Goal: Communication & Community: Answer question/provide support

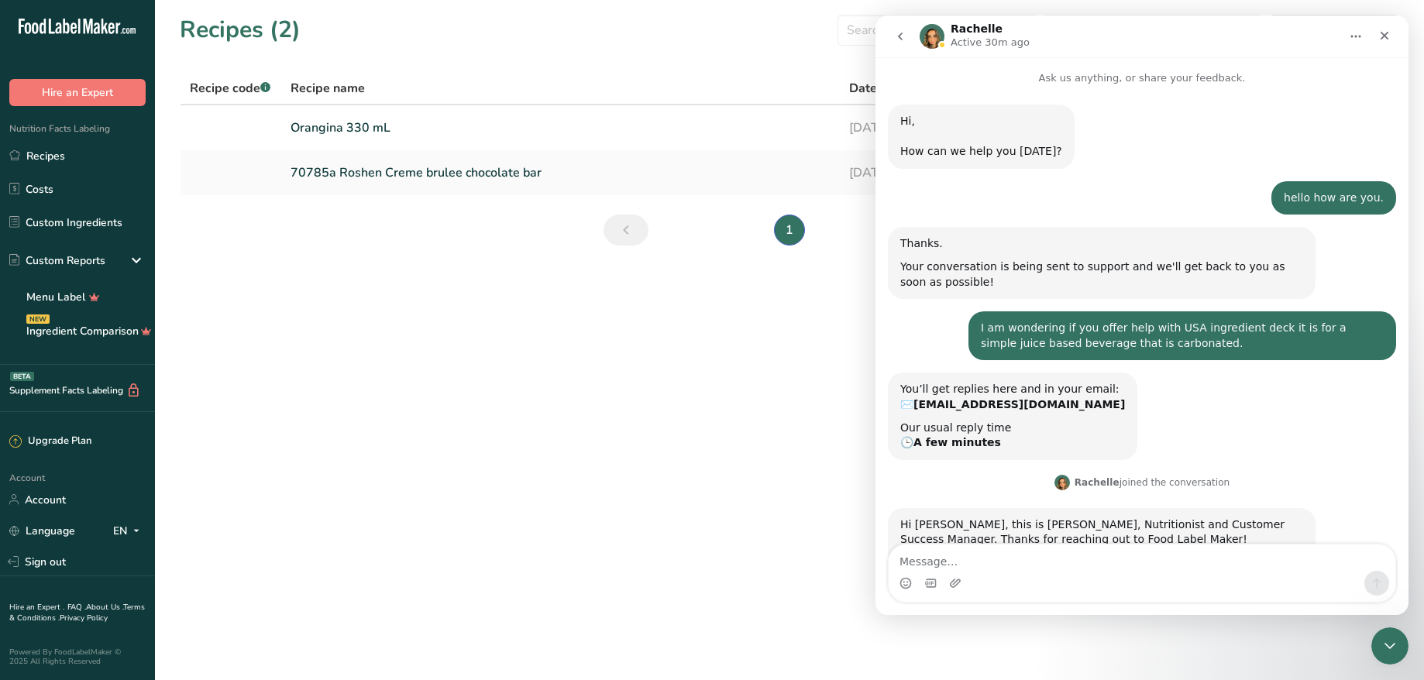
scroll to position [2311, 0]
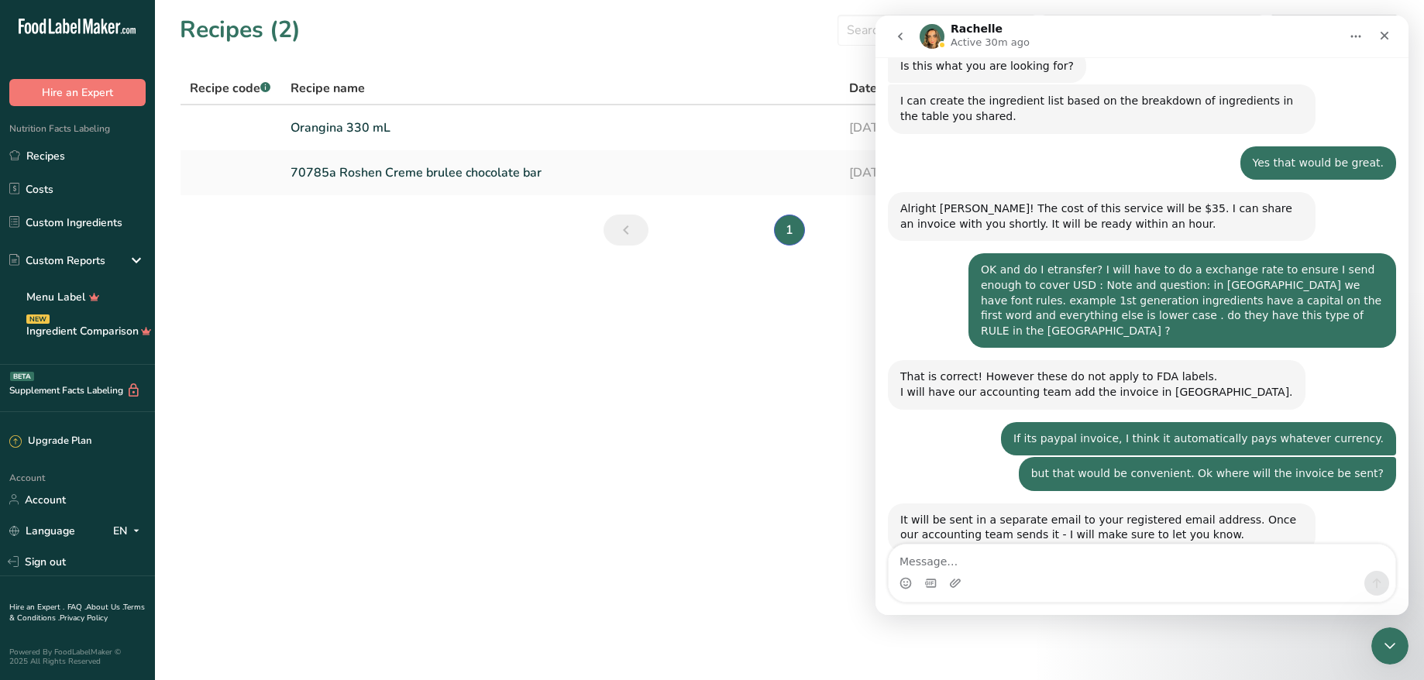
click at [951, 616] on div "[PERSON_NAME] just wondering will the ingredient deck be emailed ? [PERSON_NAME…" at bounding box center [1142, 642] width 508 height 53
click at [1384, 34] on icon "Close" at bounding box center [1384, 35] width 12 height 12
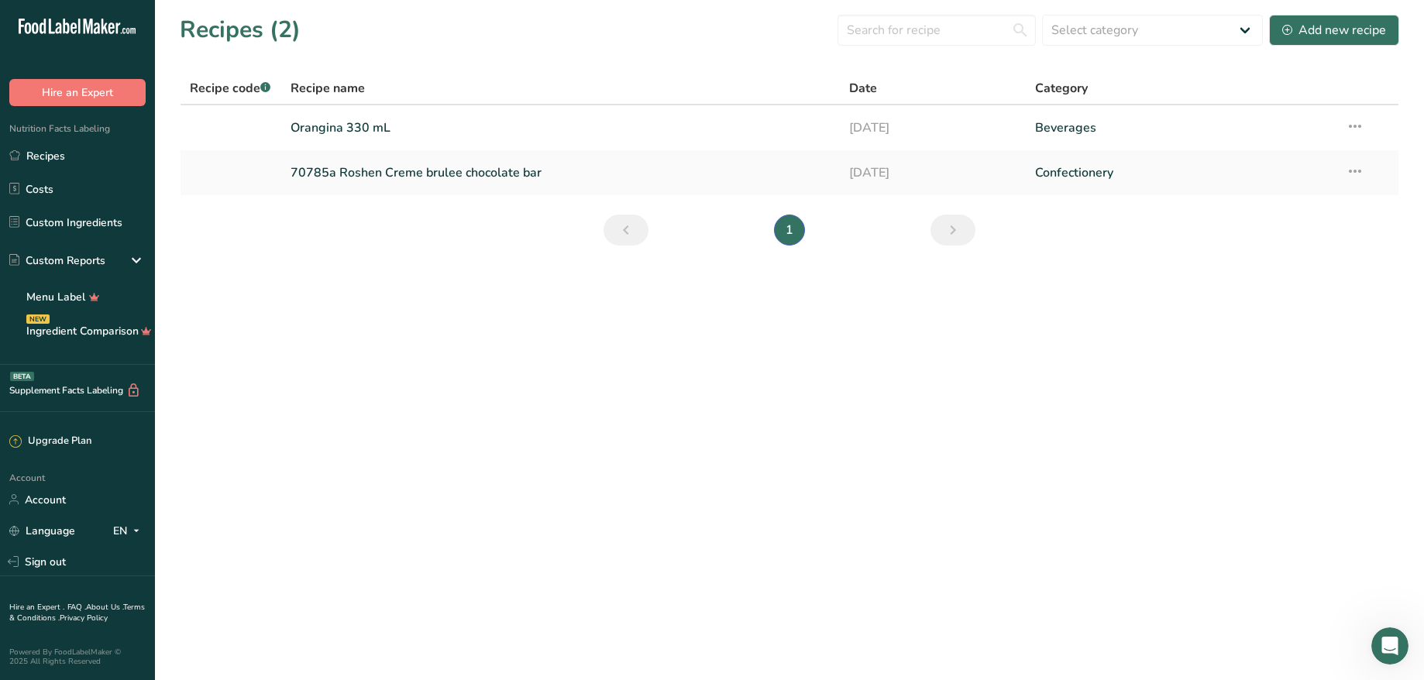
scroll to position [2280, 0]
click at [1380, 637] on icon "Open Intercom Messenger" at bounding box center [1388, 644] width 26 height 26
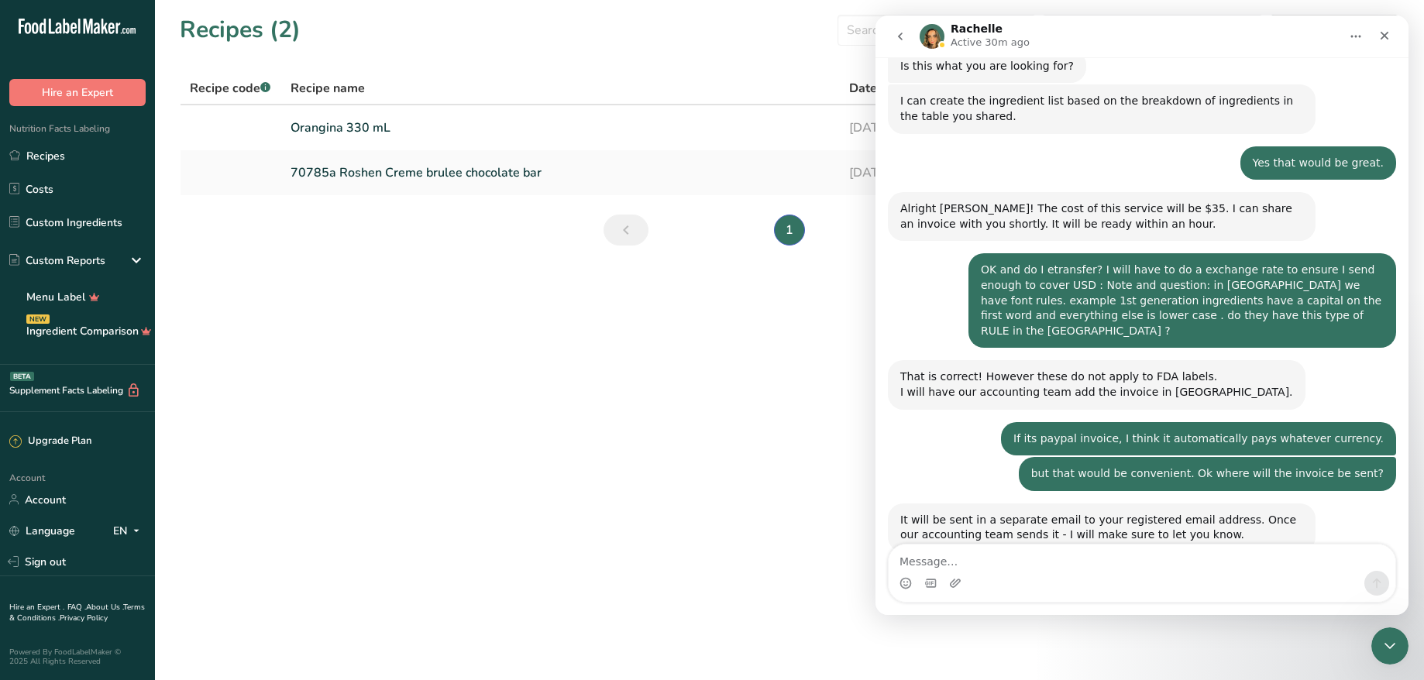
click at [1088, 568] on textarea "Message…" at bounding box center [1141, 558] width 507 height 26
type textarea "hello"
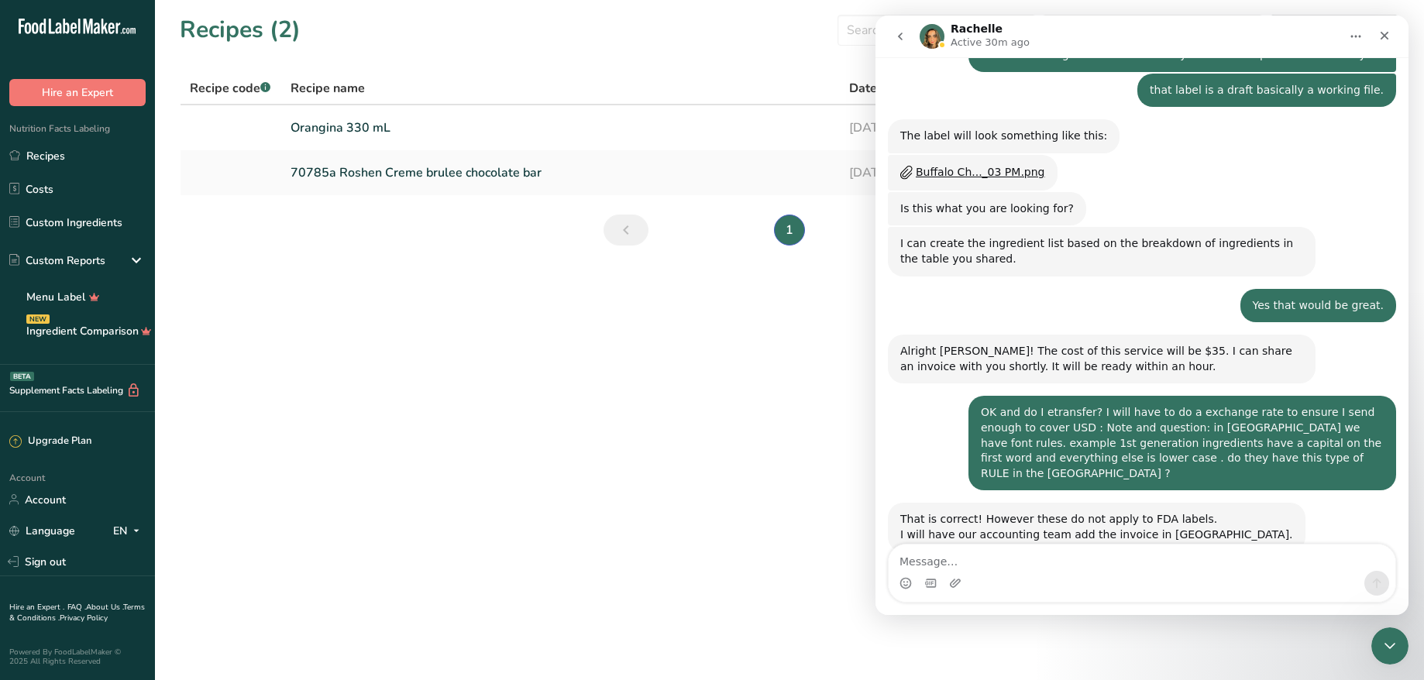
scroll to position [2016, 0]
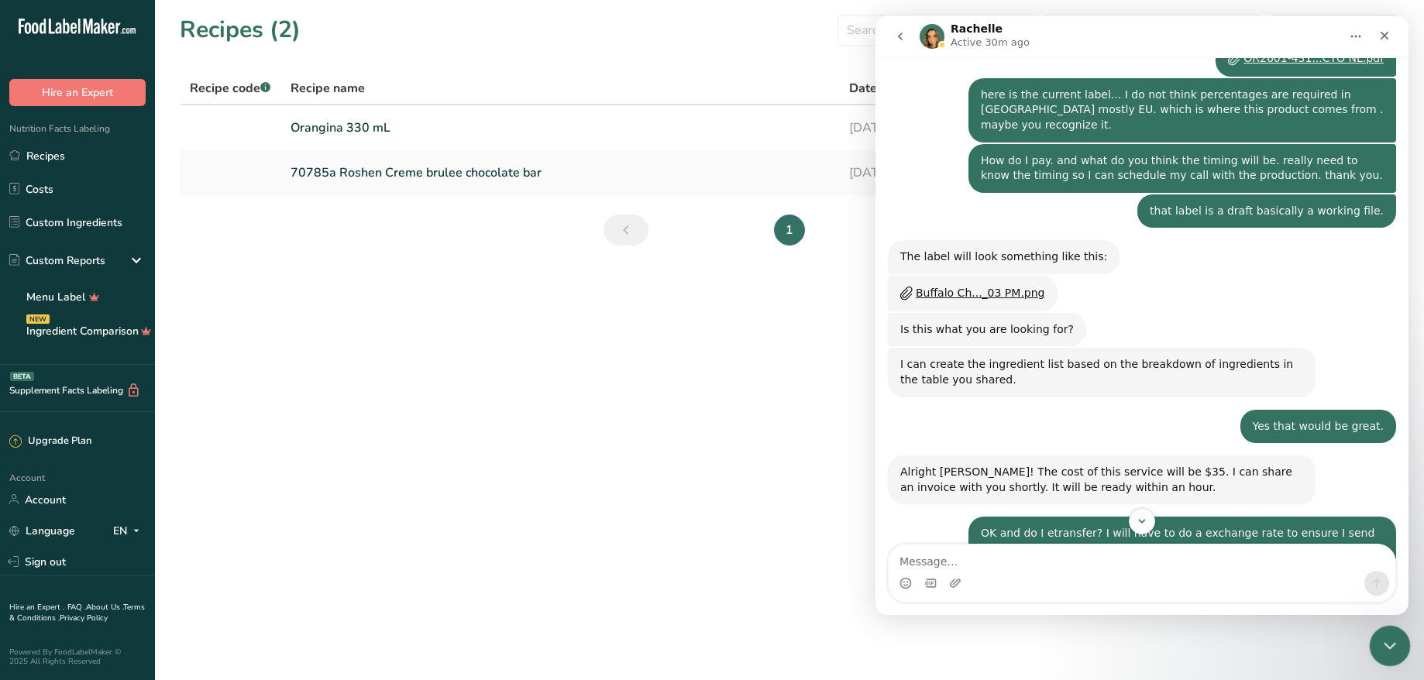
click at [1386, 638] on icon "Close Intercom Messenger" at bounding box center [1387, 643] width 19 height 19
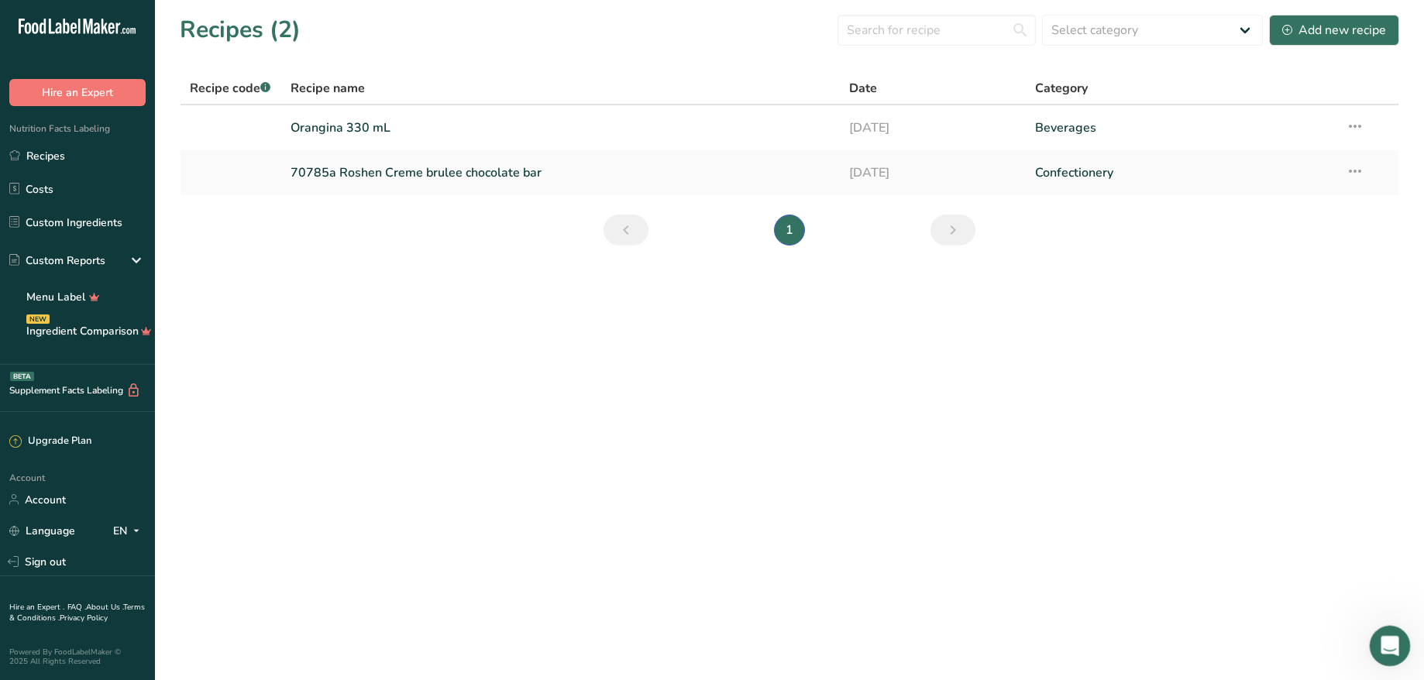
click at [1390, 640] on icon "Open Intercom Messenger" at bounding box center [1388, 644] width 26 height 26
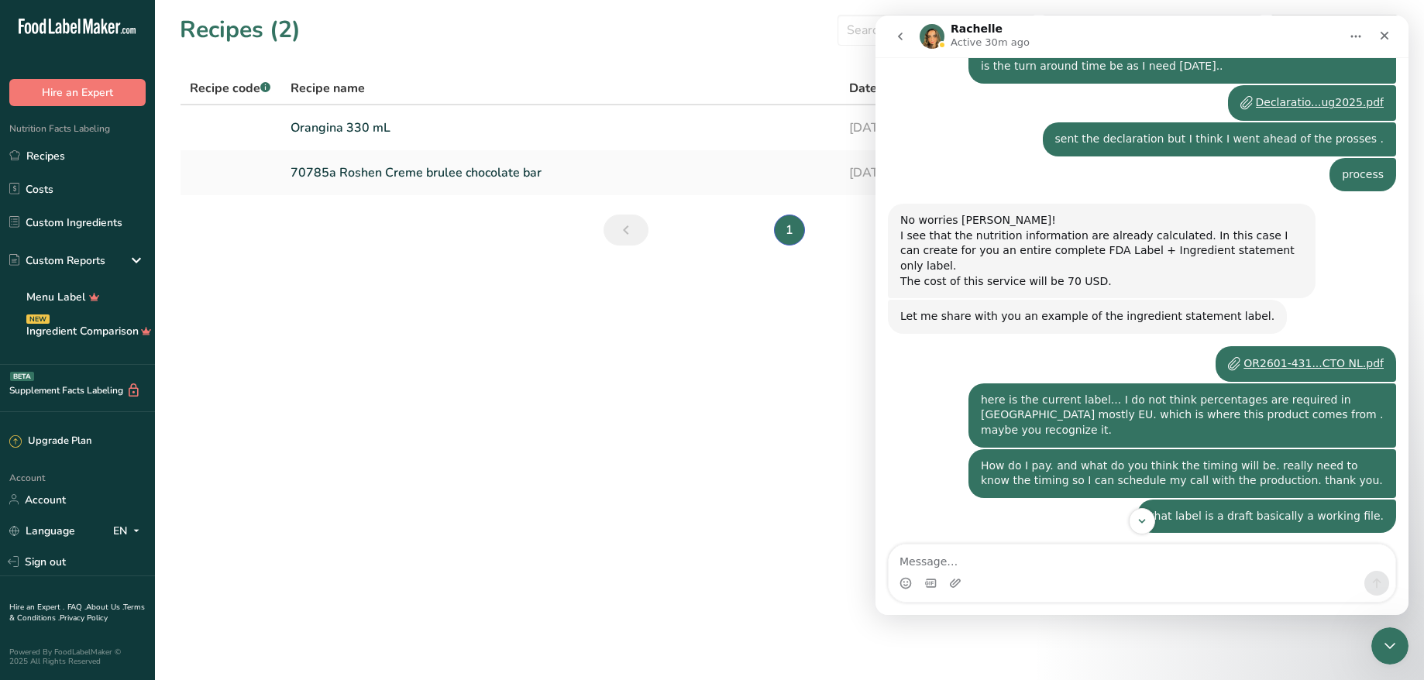
scroll to position [1706, 0]
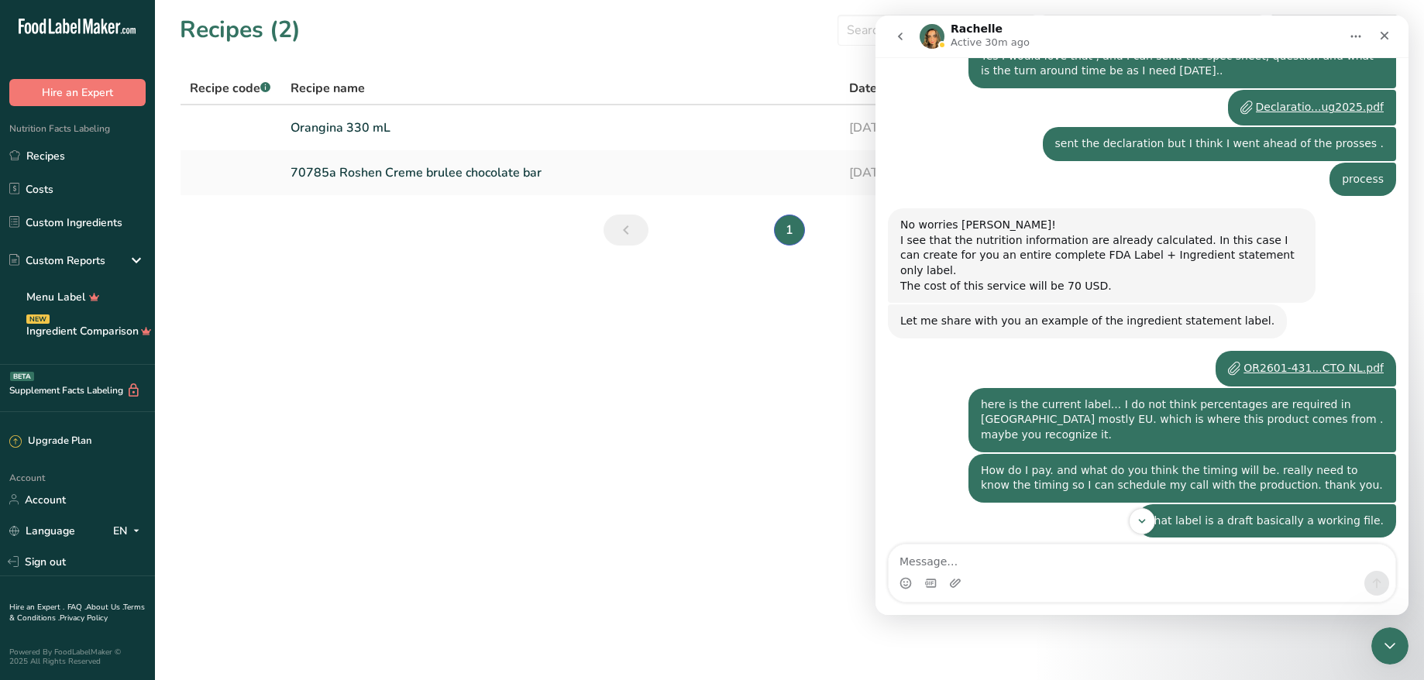
click at [974, 35] on p "Active 30m ago" at bounding box center [989, 42] width 79 height 15
click at [978, 43] on p "Active 30m ago" at bounding box center [989, 42] width 79 height 15
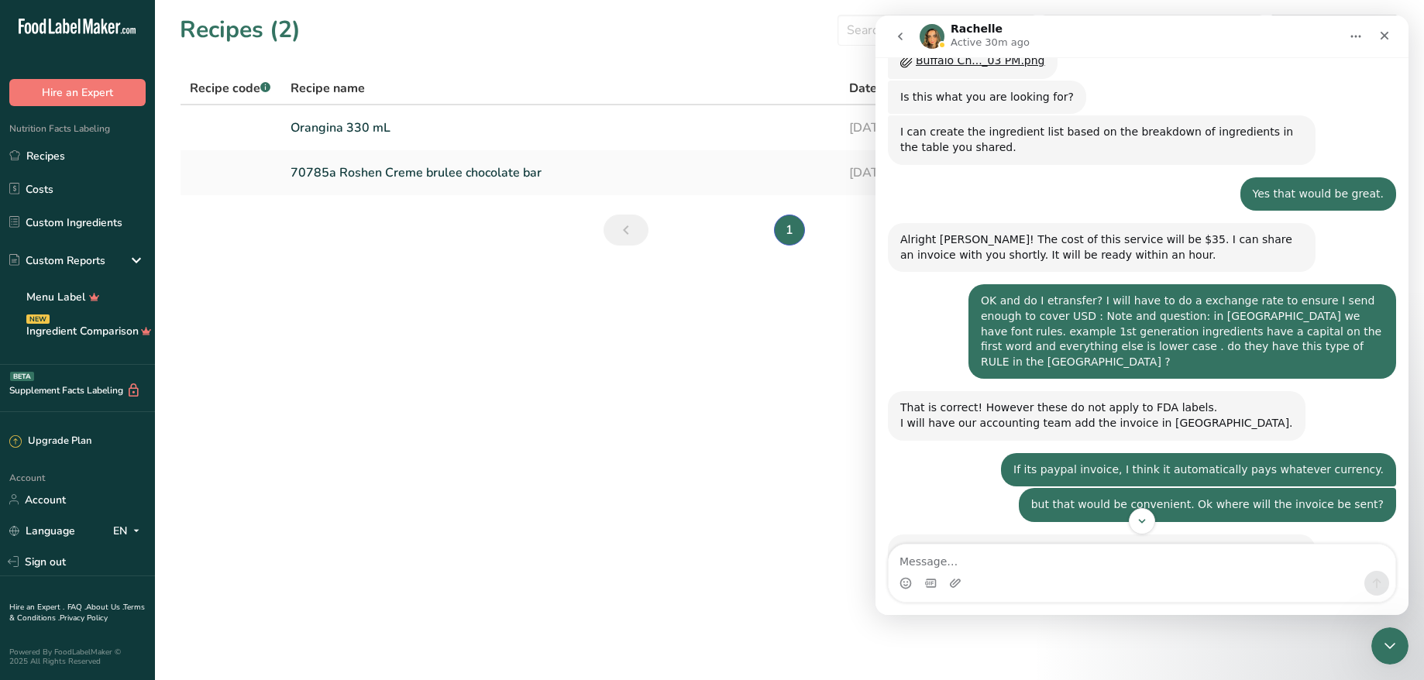
scroll to position [2326, 0]
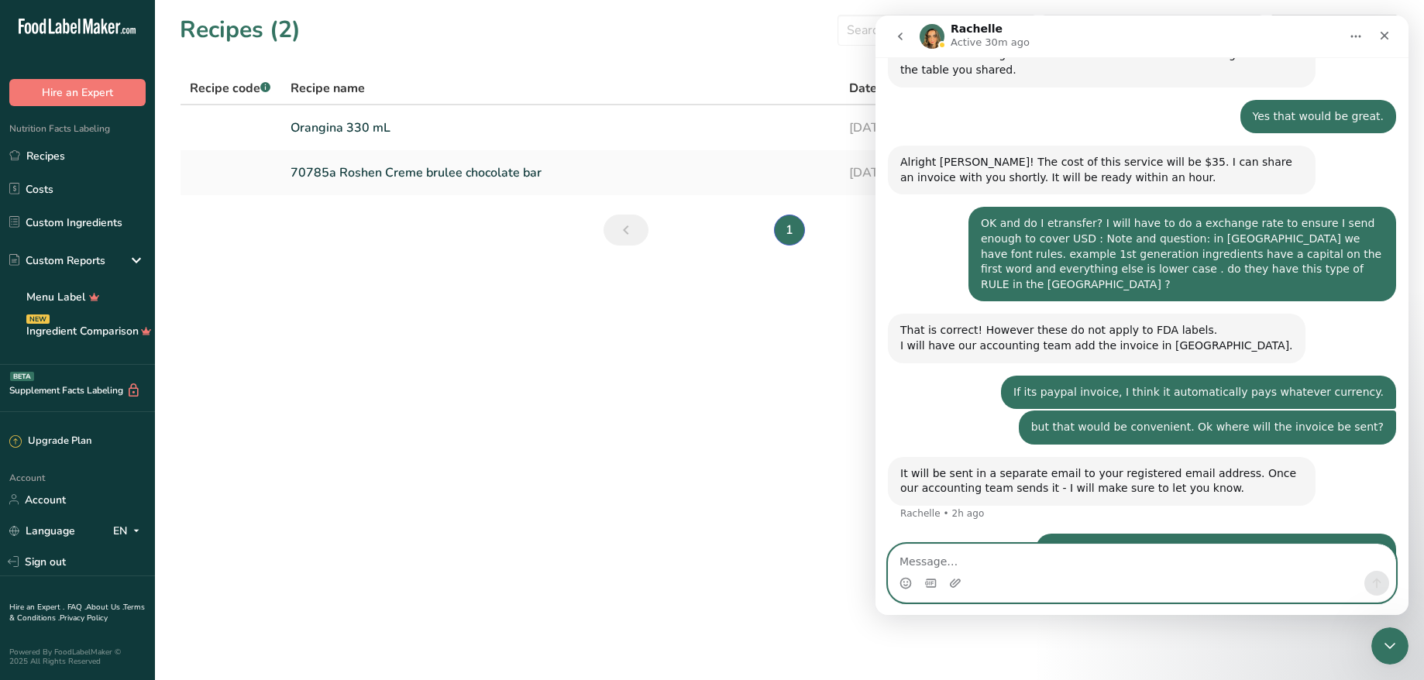
click at [975, 552] on textarea "Message…" at bounding box center [1141, 558] width 507 height 26
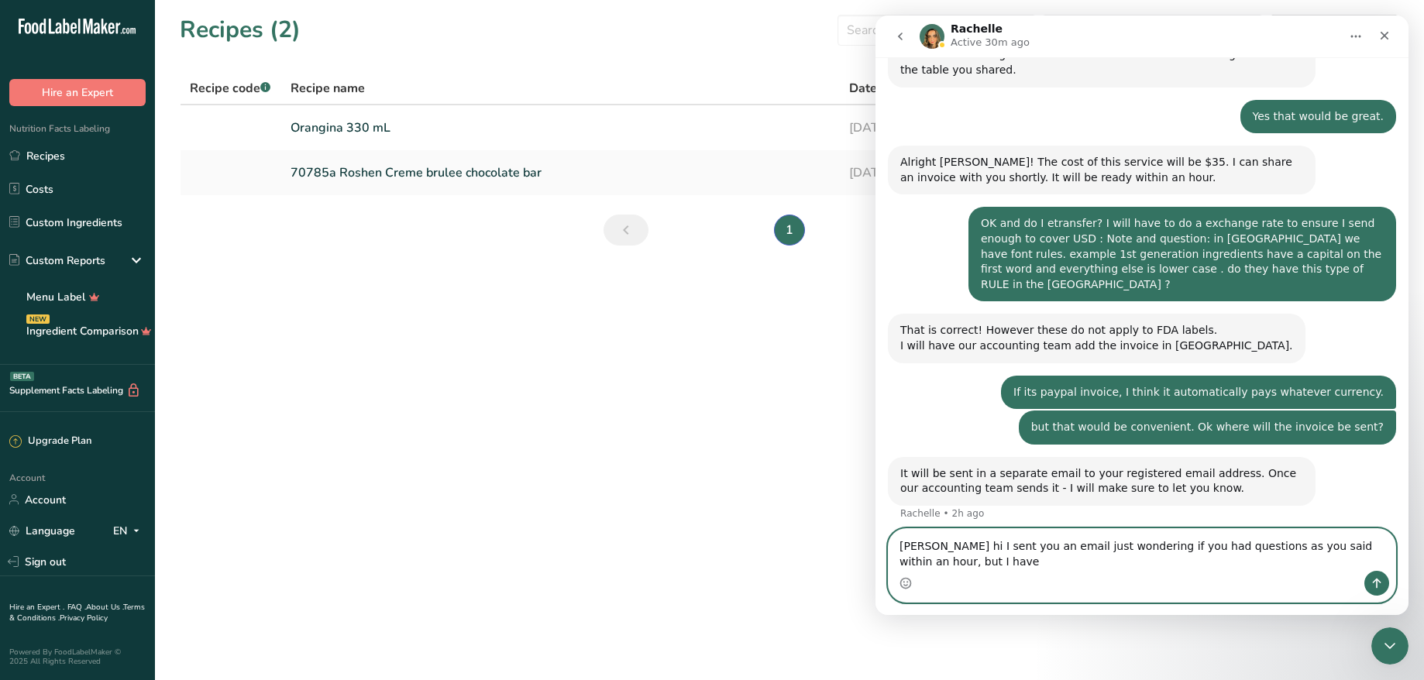
scroll to position [2342, 0]
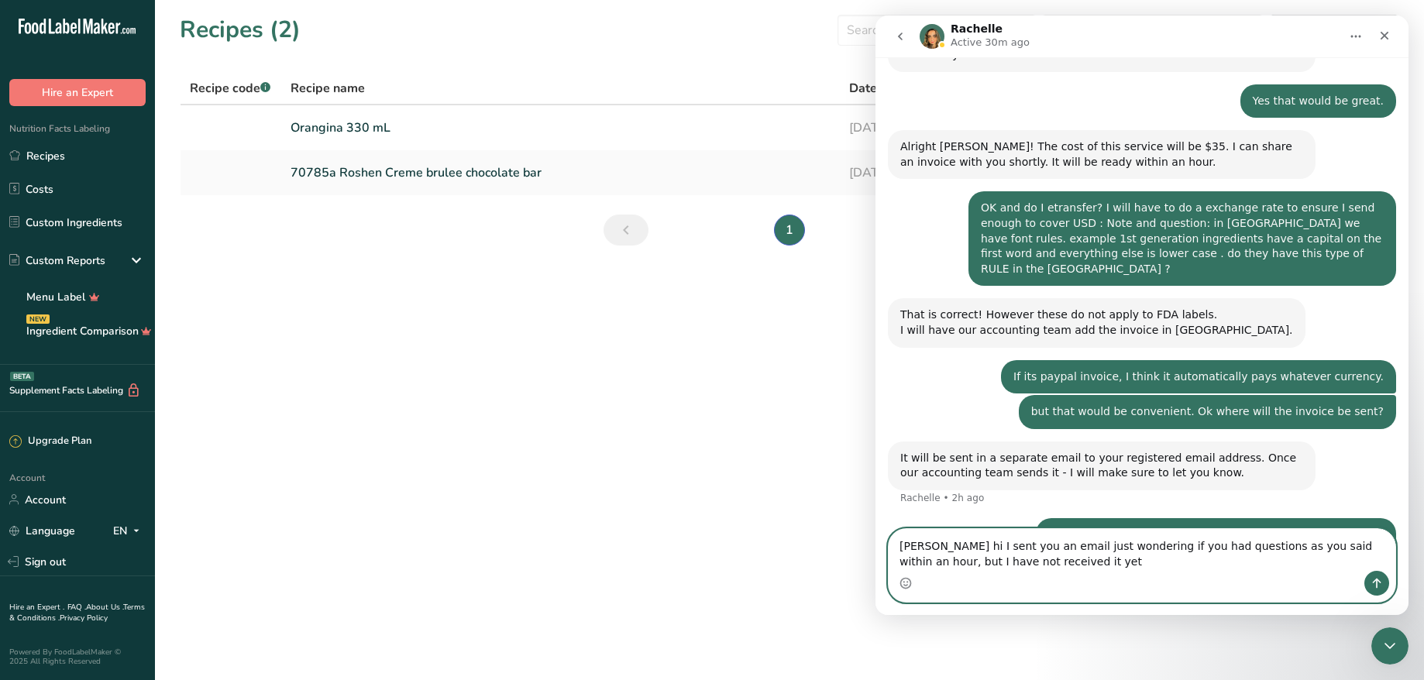
type textarea "[PERSON_NAME] hi I sent you an email just wondering if you had questions as you…"
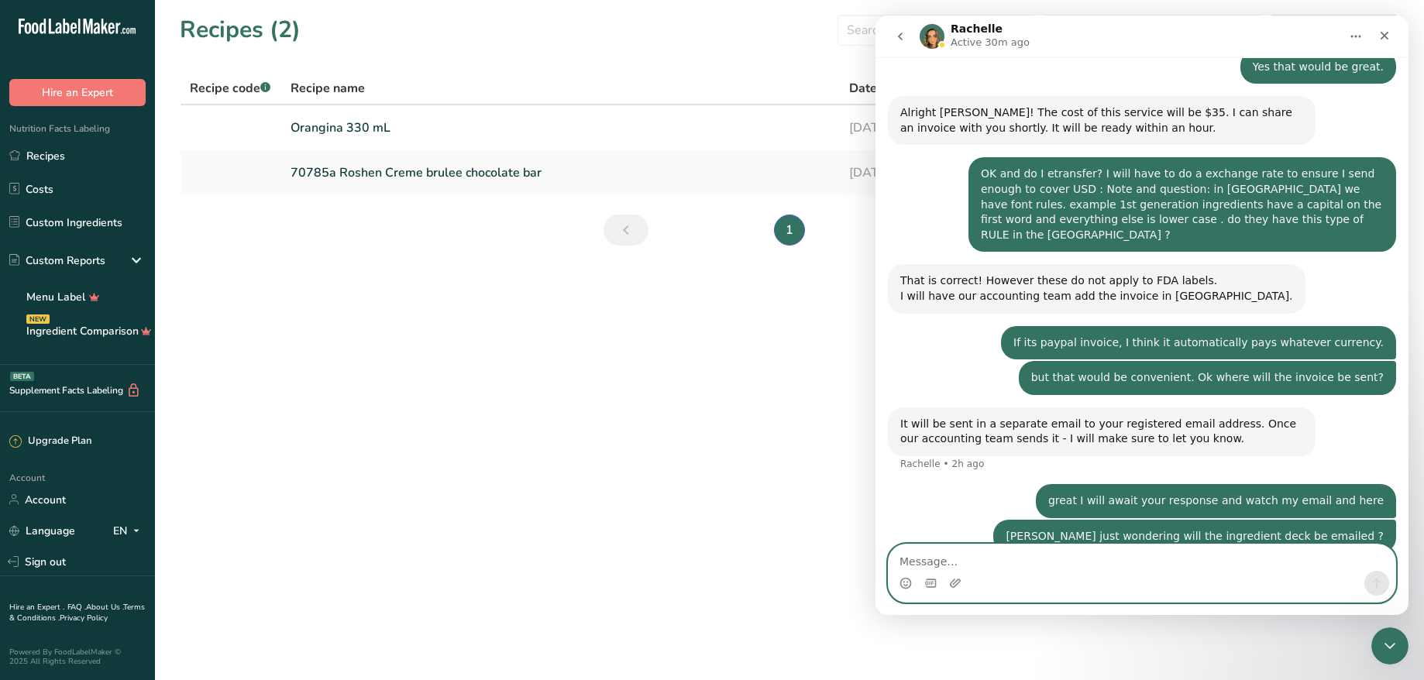
scroll to position [2376, 0]
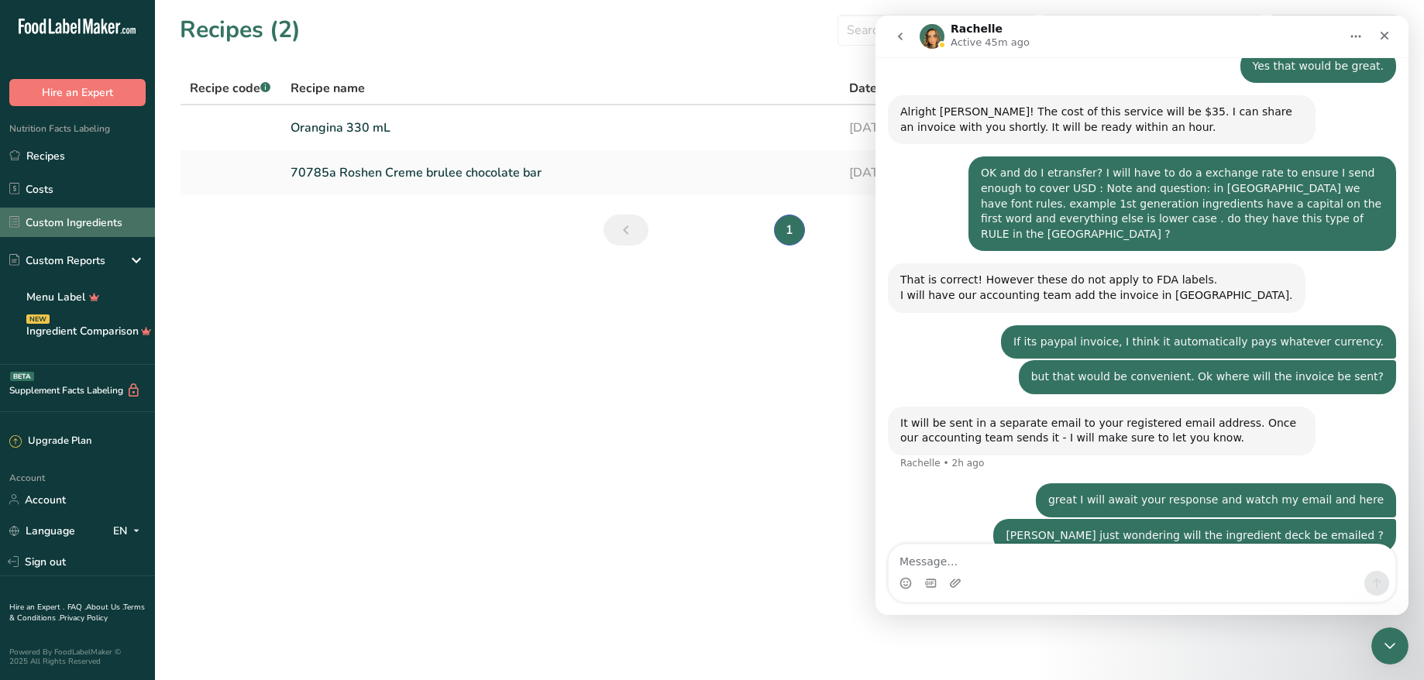
click at [42, 212] on link "Custom Ingredients" at bounding box center [77, 222] width 155 height 29
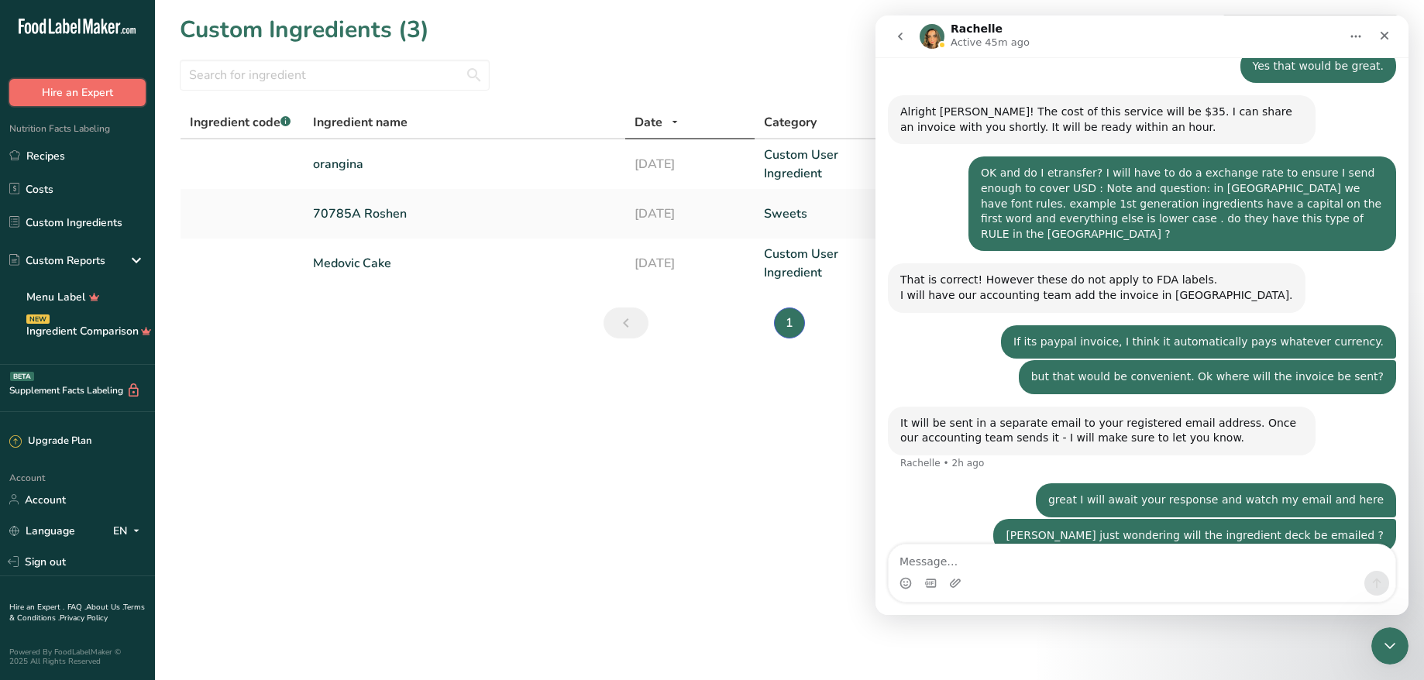
click at [57, 86] on button "Hire an Expert" at bounding box center [77, 92] width 136 height 27
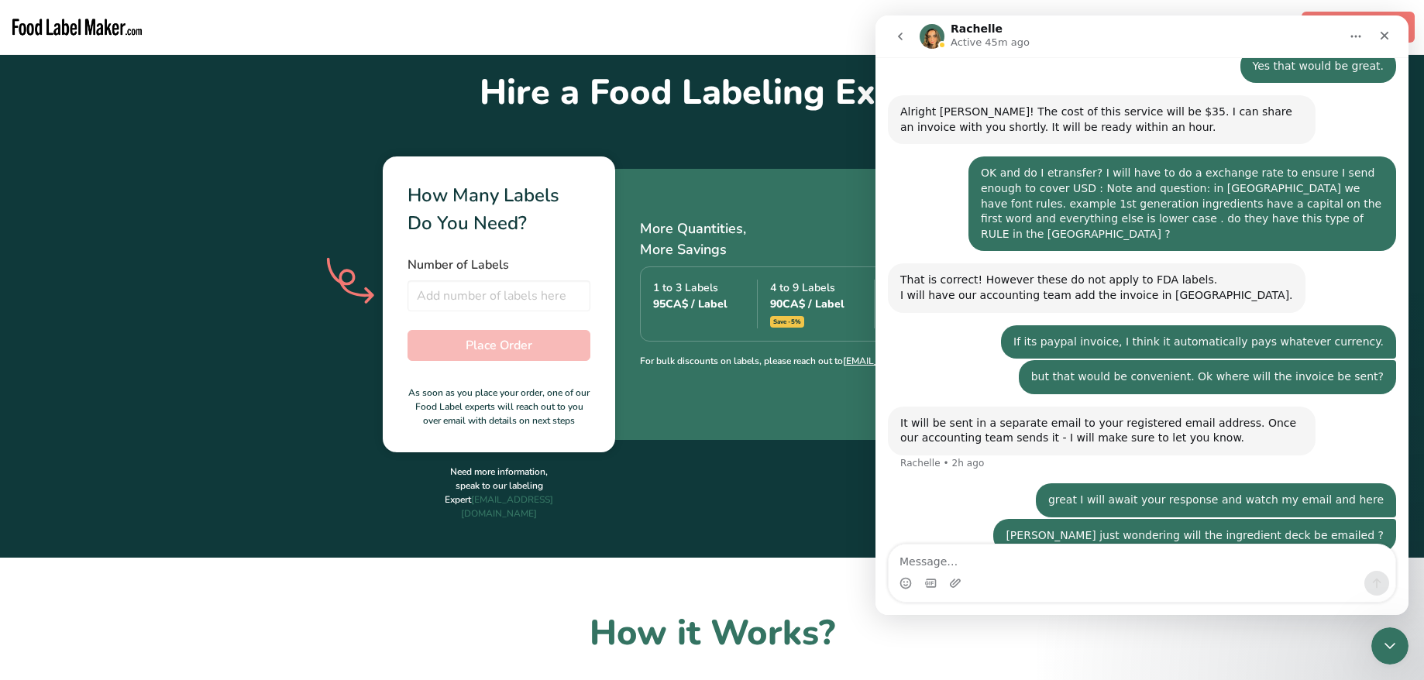
scroll to position [387, 0]
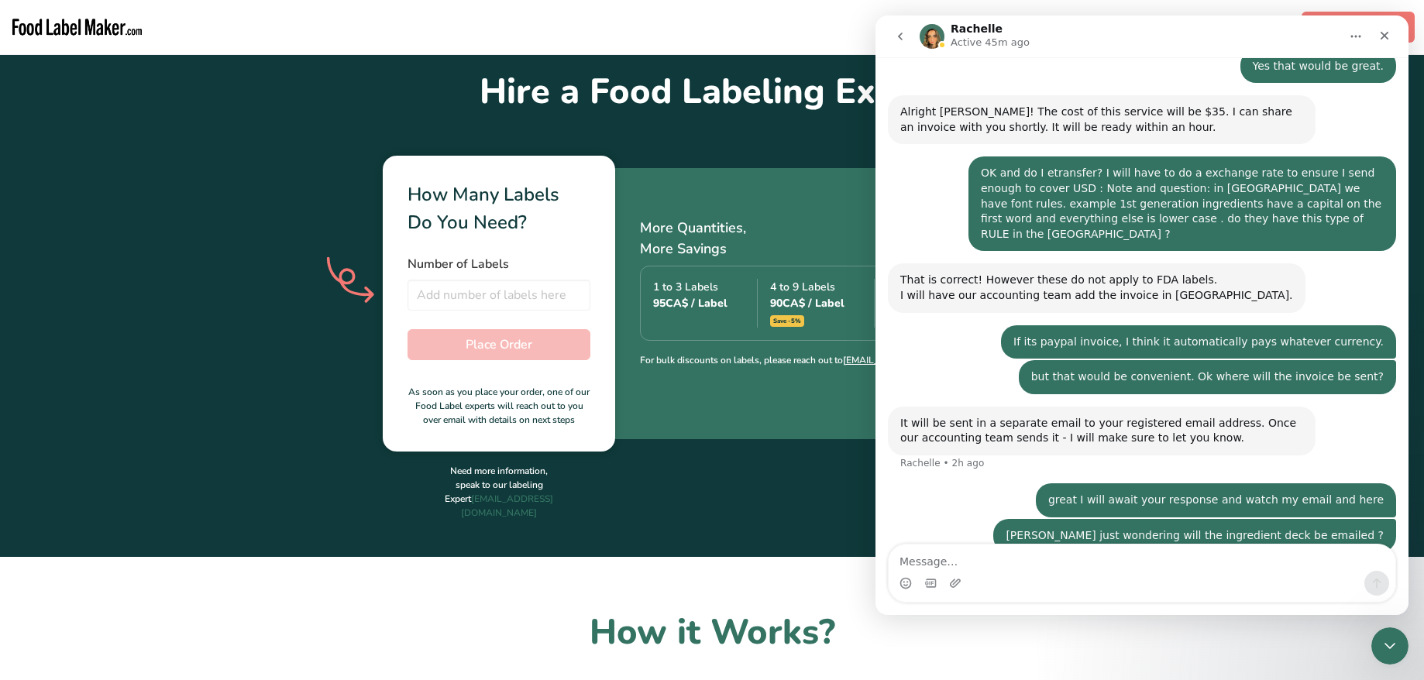
click at [792, 482] on section "Hire a Food Labeling Expert How Many Labels Do You Need? Number of Labels Total…" at bounding box center [712, 286] width 1424 height 541
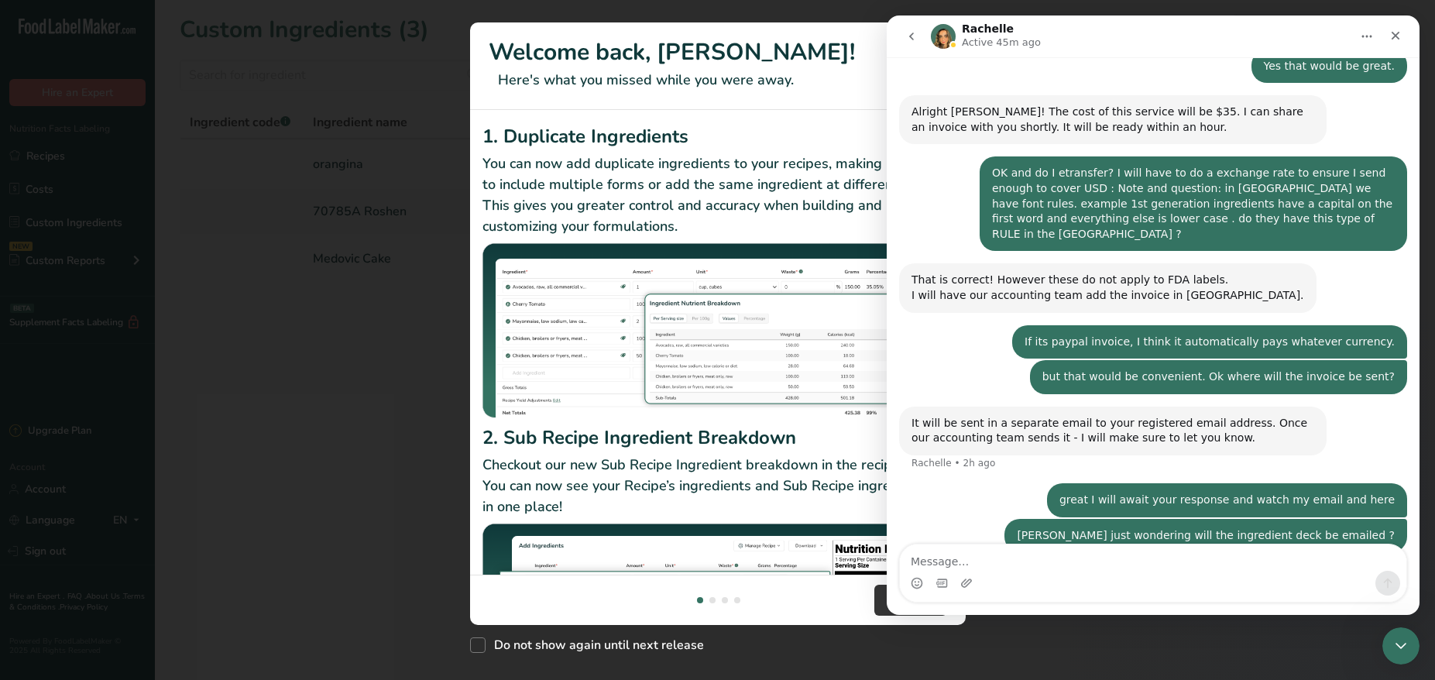
click at [294, 472] on div "New Features" at bounding box center [717, 340] width 1435 height 680
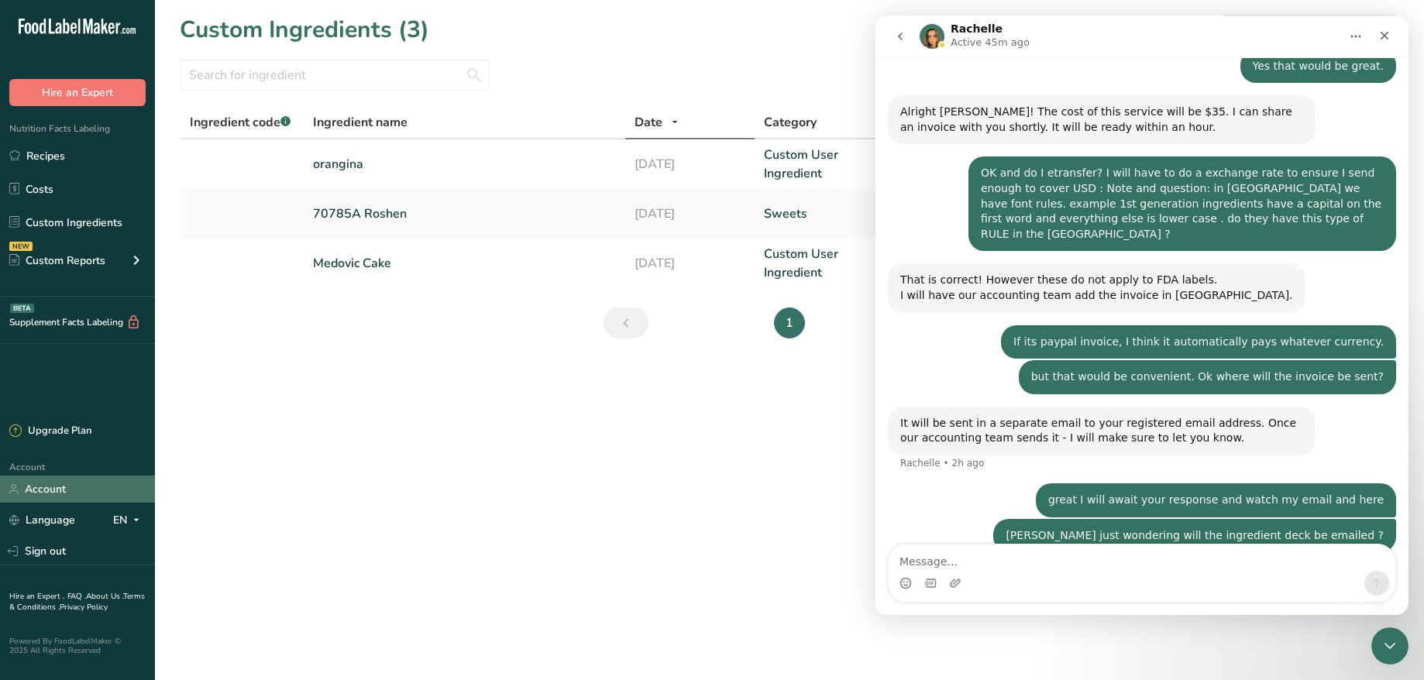
click at [43, 486] on link "Account" at bounding box center [77, 489] width 155 height 27
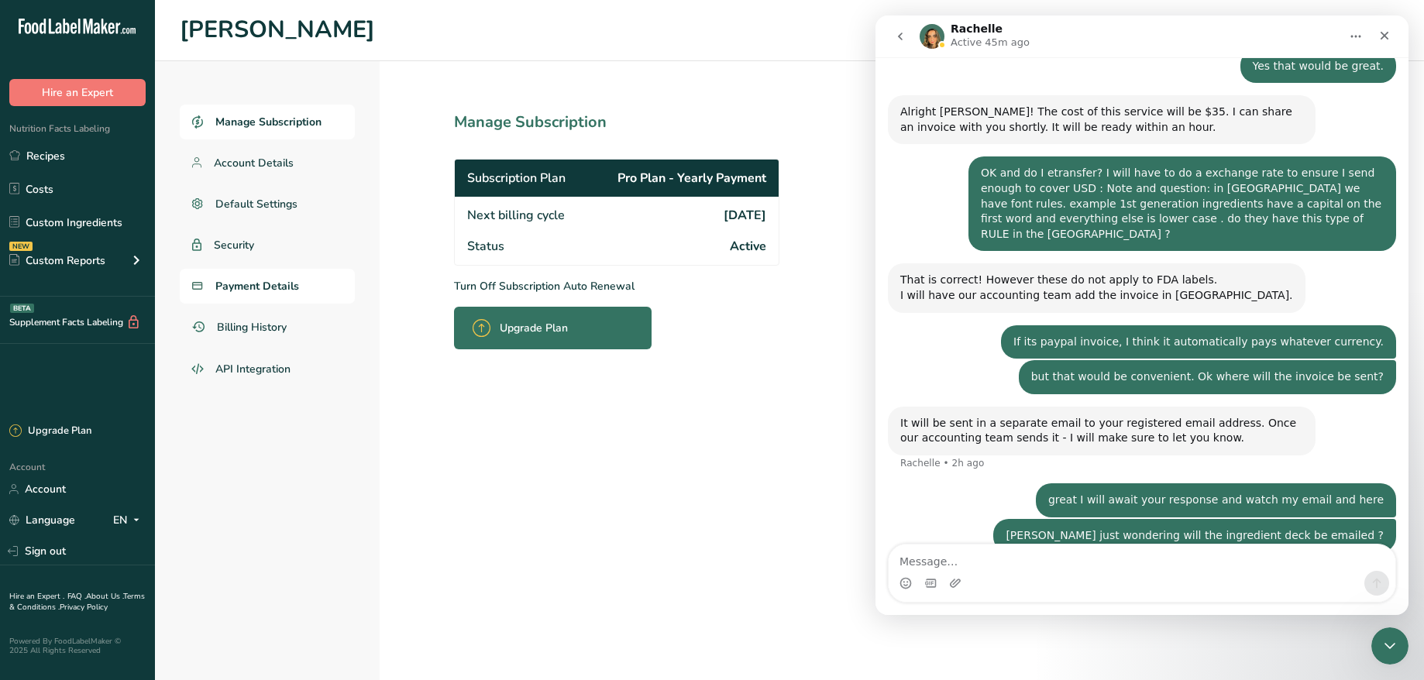
click at [239, 286] on span "Payment Details" at bounding box center [257, 286] width 84 height 16
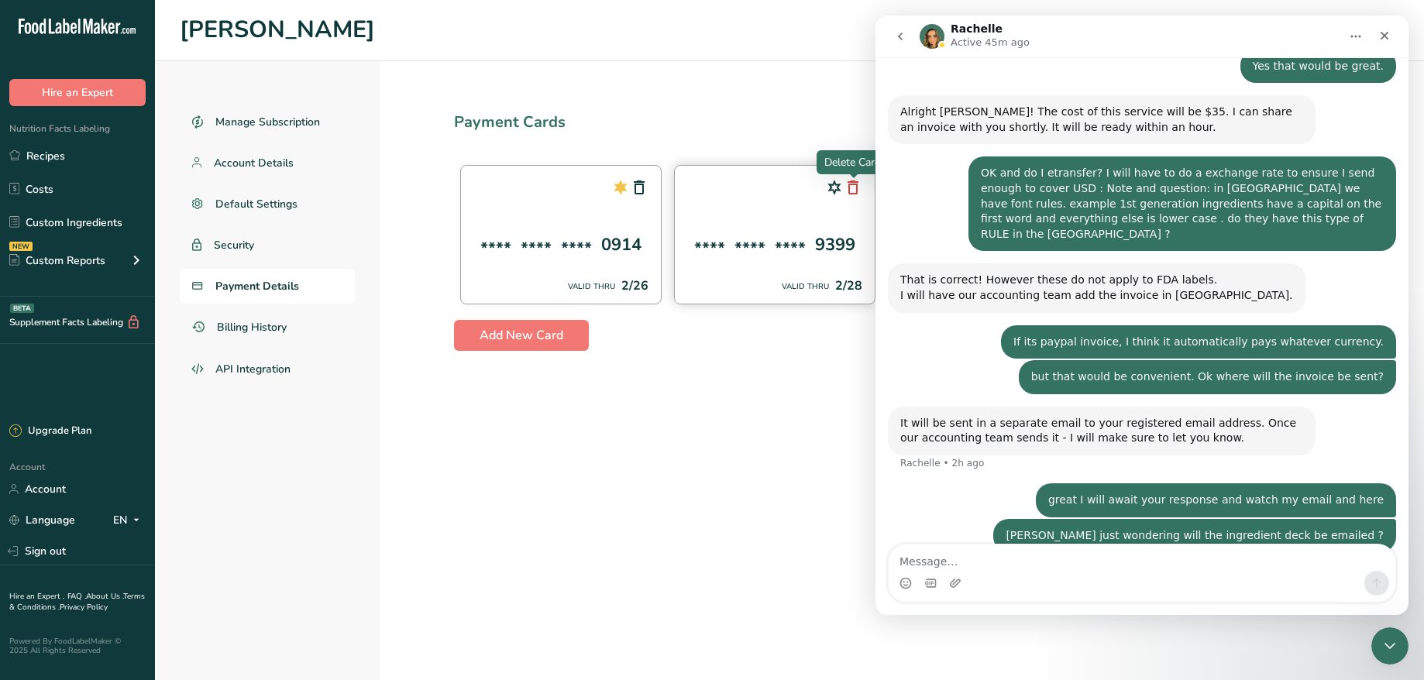
click at [853, 190] on icon at bounding box center [853, 188] width 19 height 28
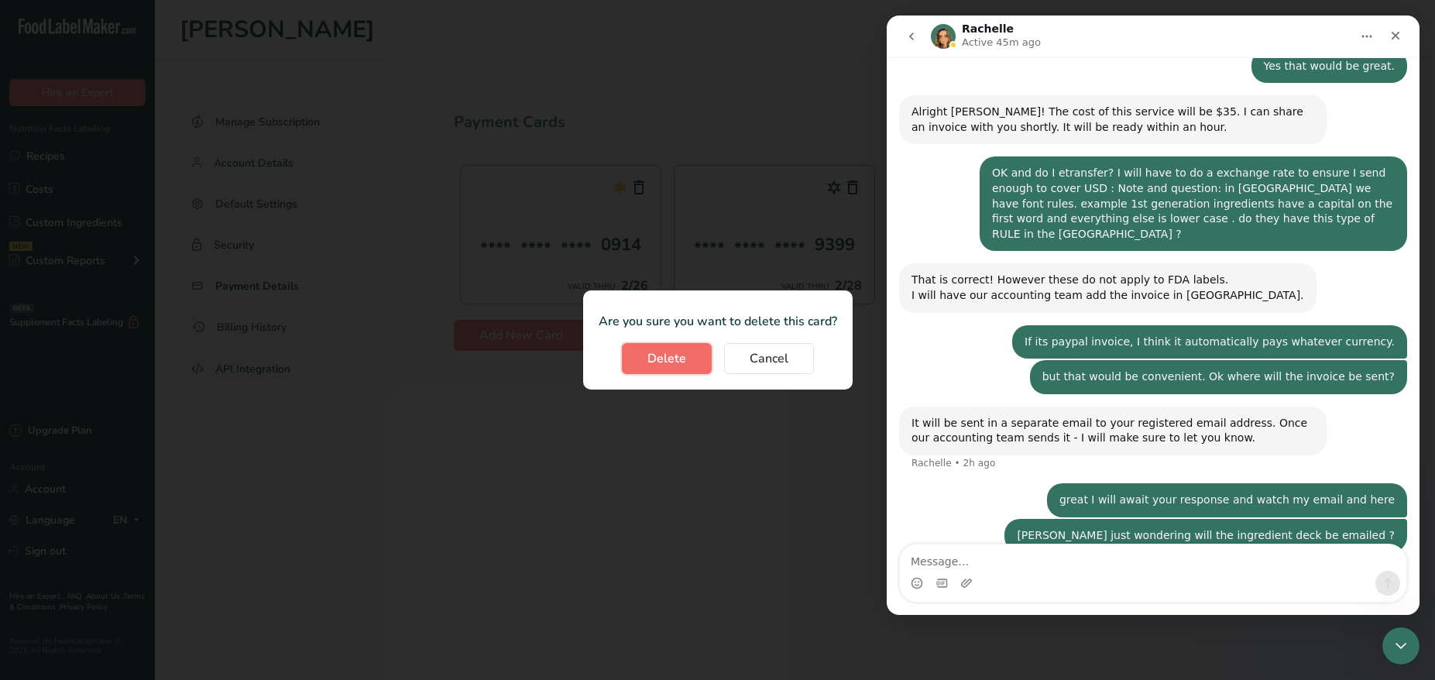
click at [675, 357] on span "Delete" at bounding box center [667, 358] width 39 height 19
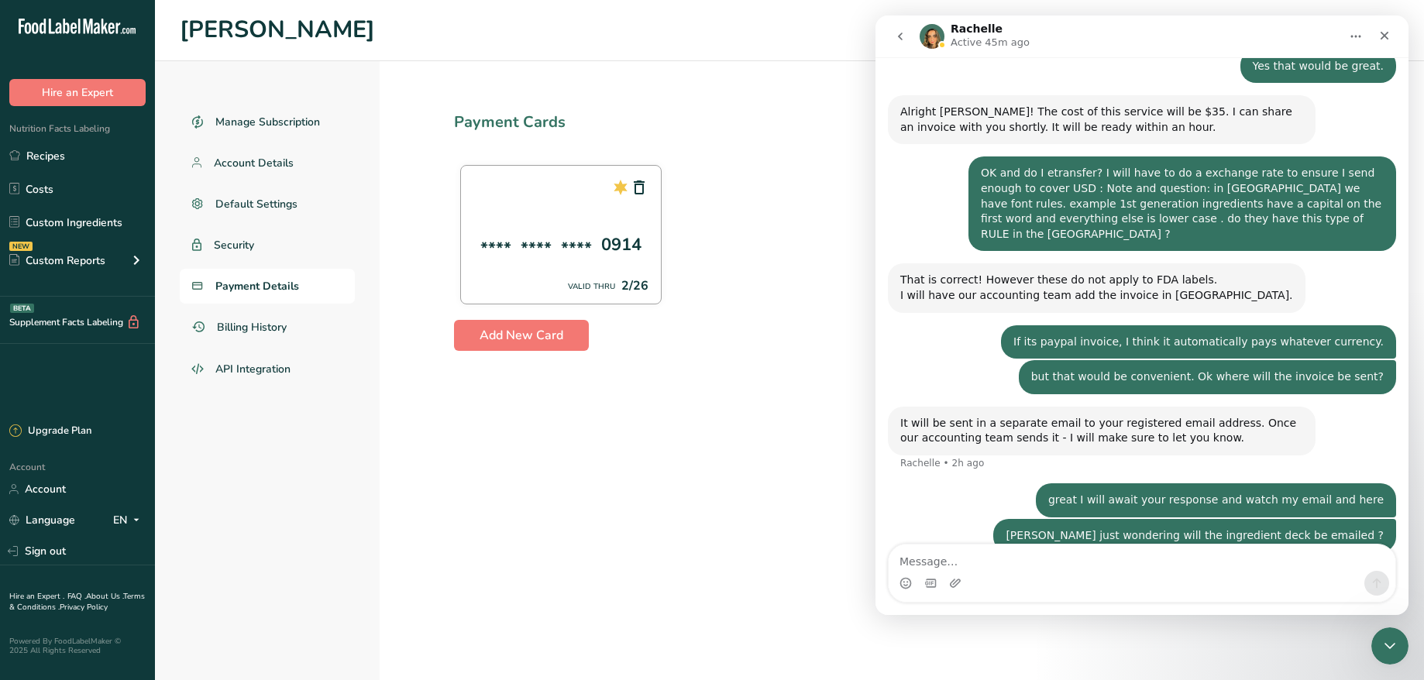
click at [479, 428] on section "Payment Cards **** **** **** 0914 VALID THRU 2/26 Add New Card" at bounding box center [902, 370] width 1044 height 619
click at [271, 486] on div "Manage Subscription Account Details Default Settings Security Payment Details B…" at bounding box center [267, 370] width 225 height 619
click at [987, 565] on textarea "Message…" at bounding box center [1141, 558] width 507 height 26
click at [796, 414] on section "Payment Cards **** **** **** 0914 VALID THRU 2/26 Add New Card" at bounding box center [902, 370] width 1044 height 619
click at [418, 492] on section "Payment Cards **** **** **** 0914 VALID THRU 2/26 Add New Card" at bounding box center [902, 370] width 1044 height 619
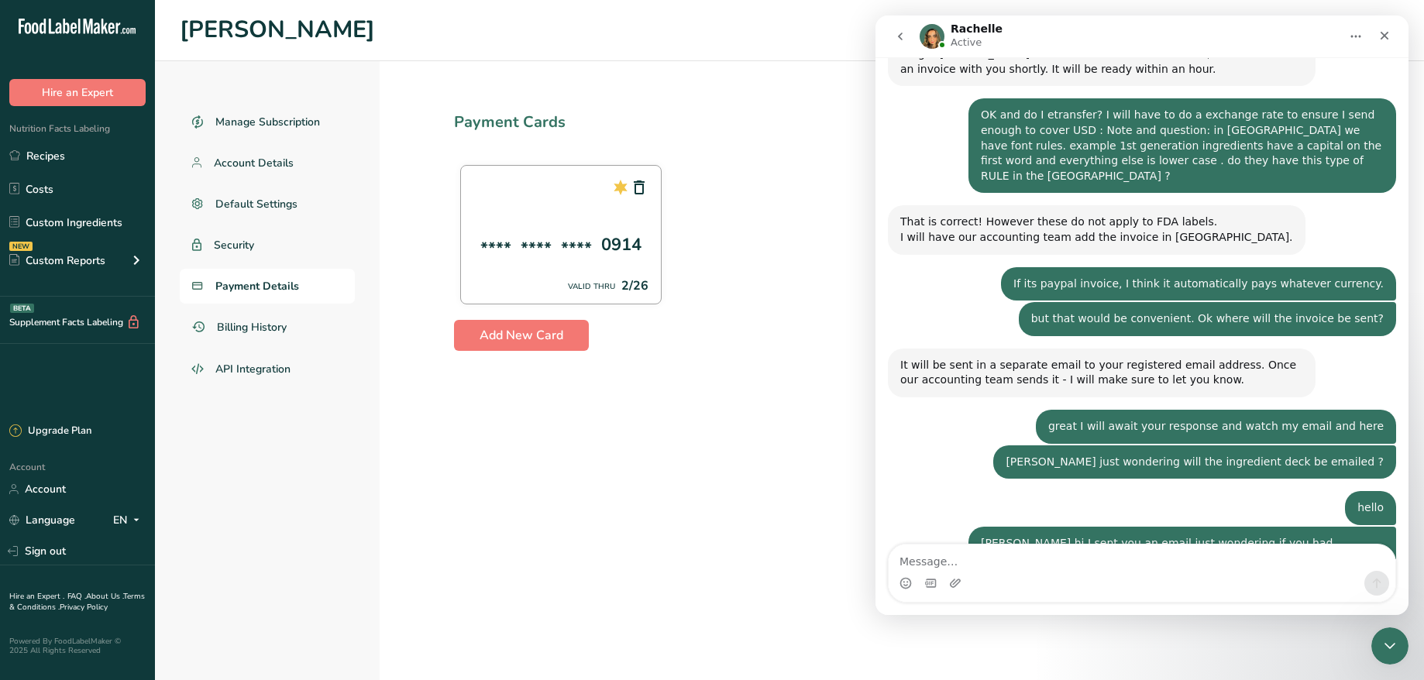
scroll to position [2453, 0]
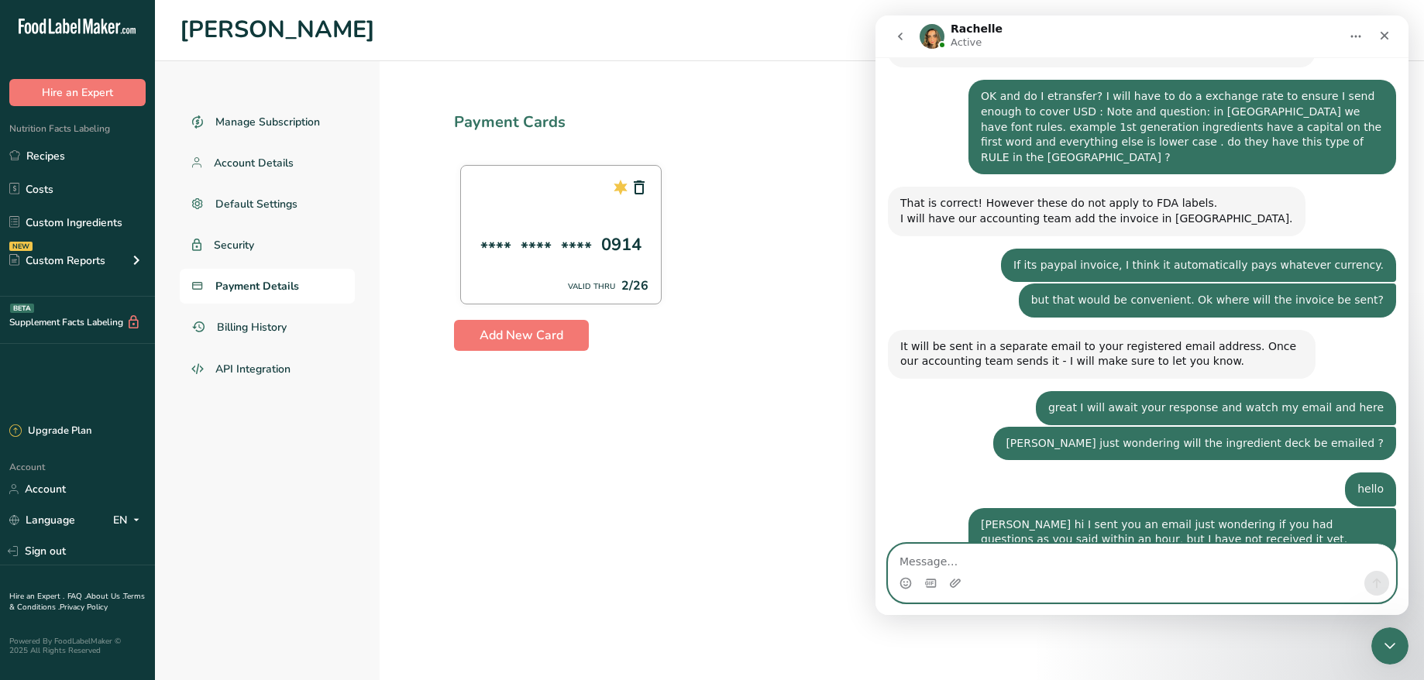
click at [951, 558] on textarea "Message…" at bounding box center [1141, 558] width 507 height 26
type textarea "i"
type textarea "Just paid it"
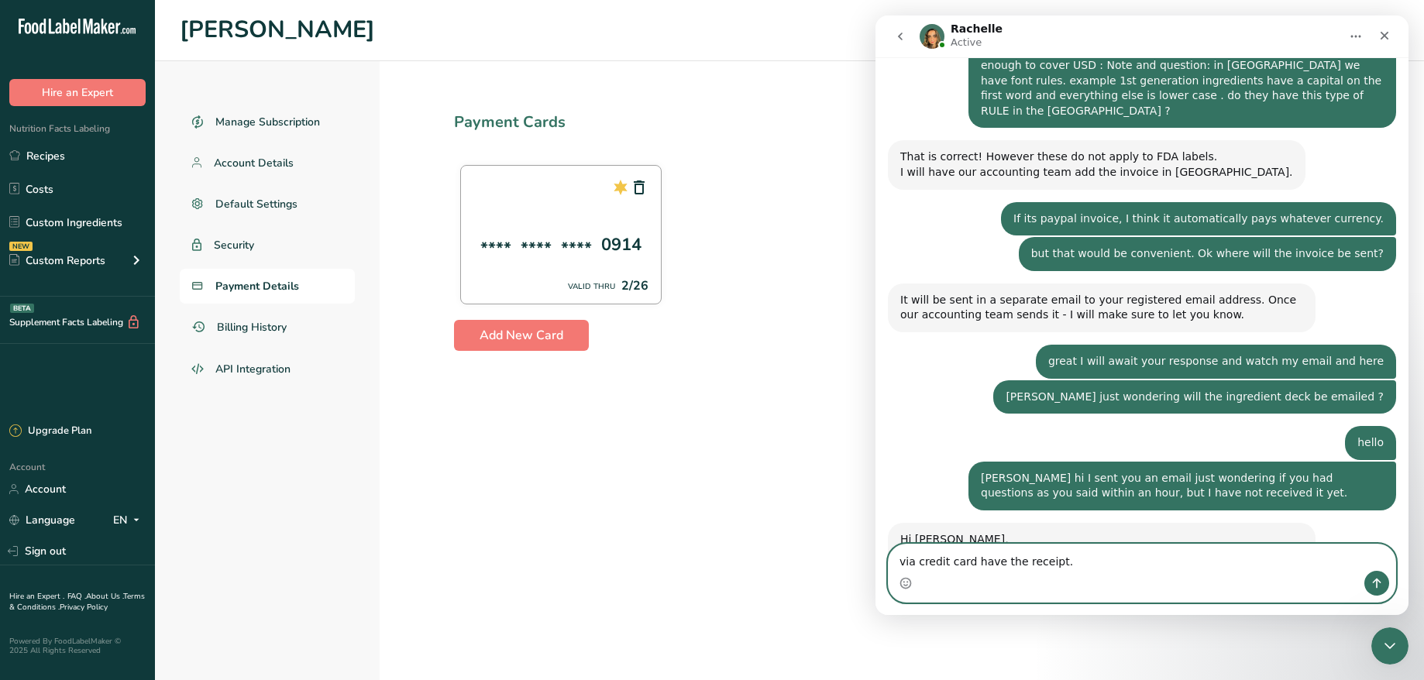
type textarea "via credit card have the receipt."
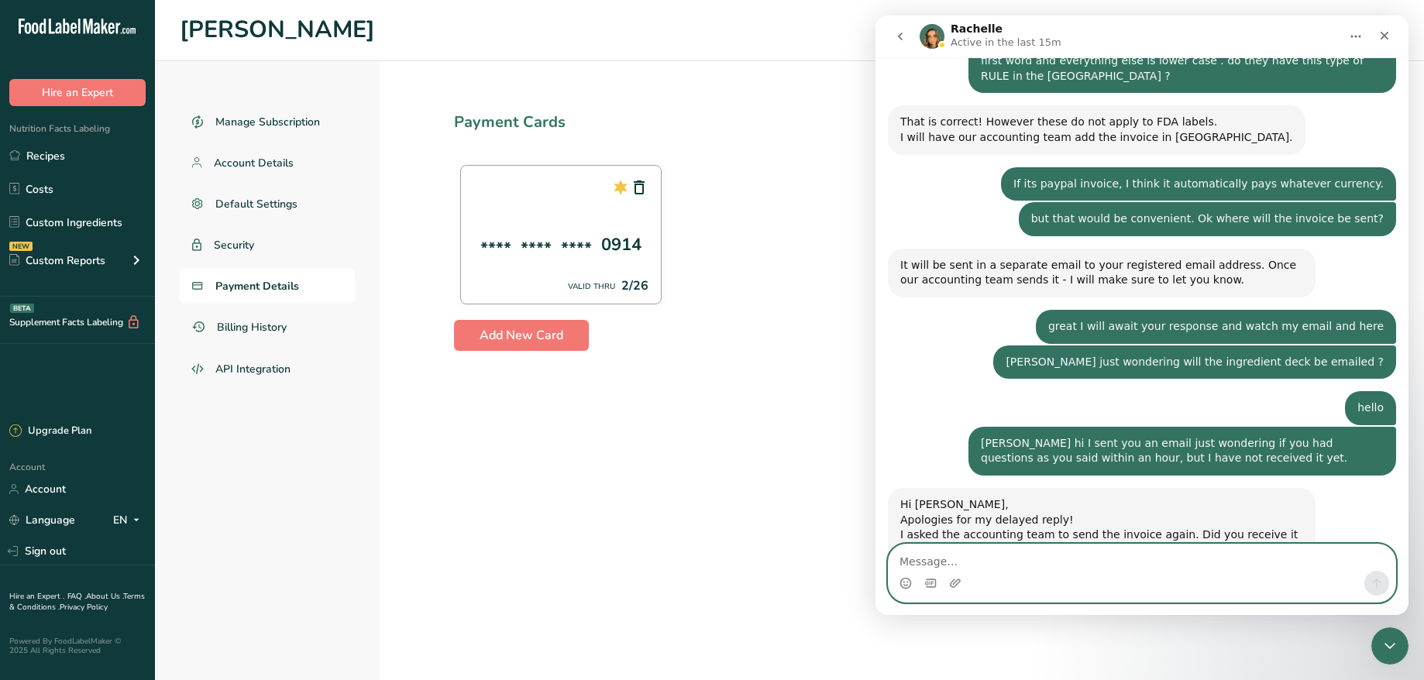
click at [926, 545] on textarea "Message…" at bounding box center [1141, 558] width 507 height 26
type textarea "s"
type textarea "so the timeline? for the ingredients?"
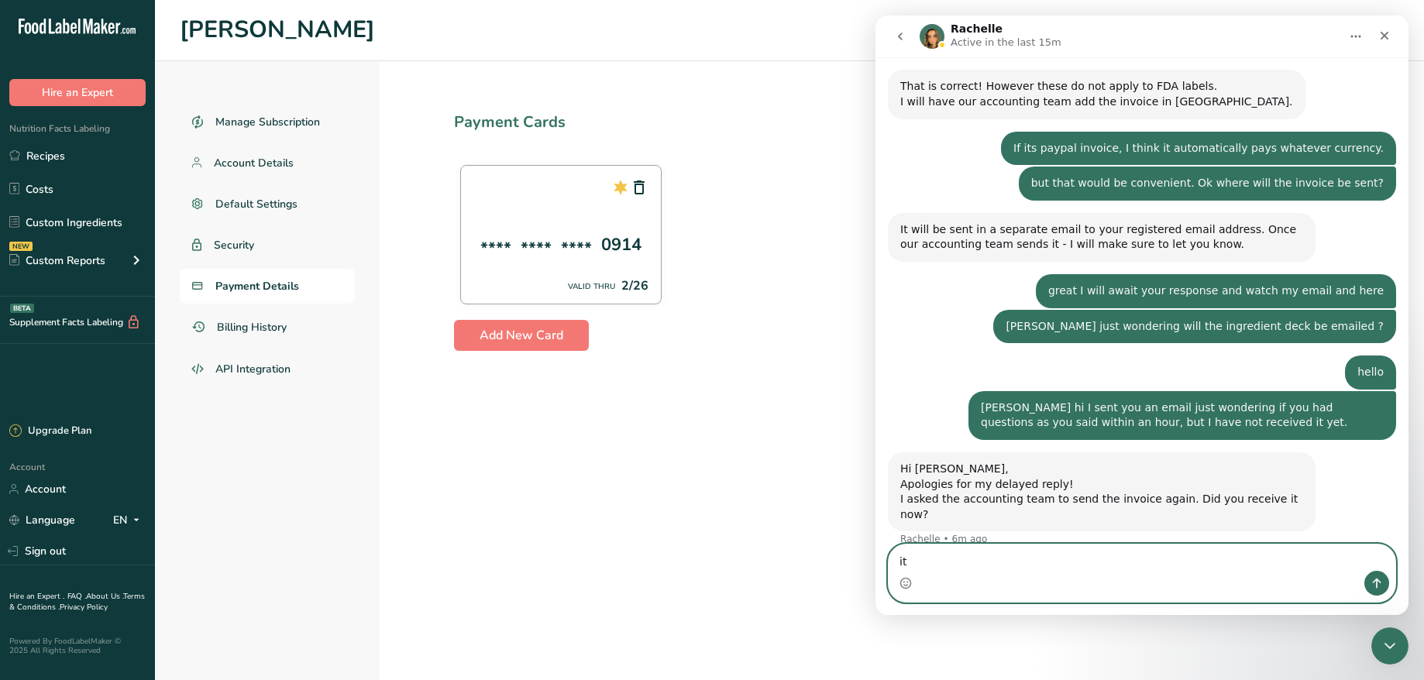
type textarea "i"
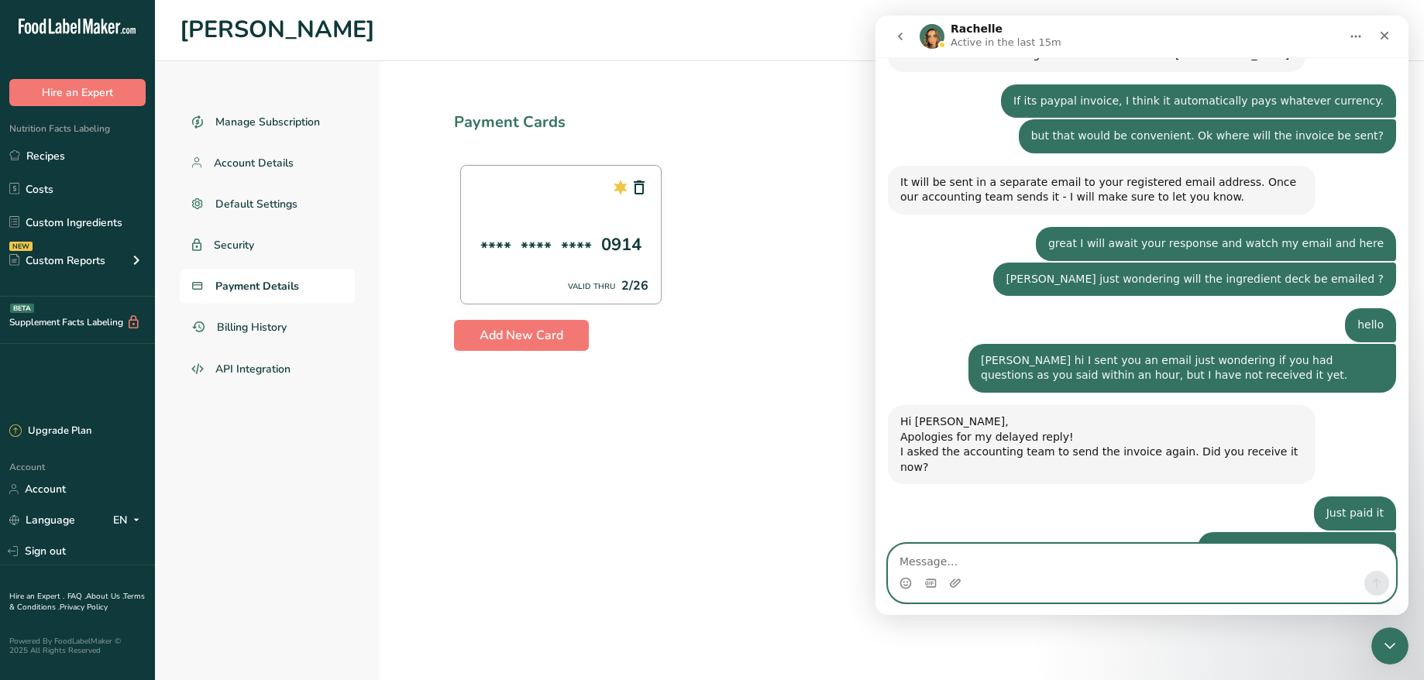
scroll to position [2631, 0]
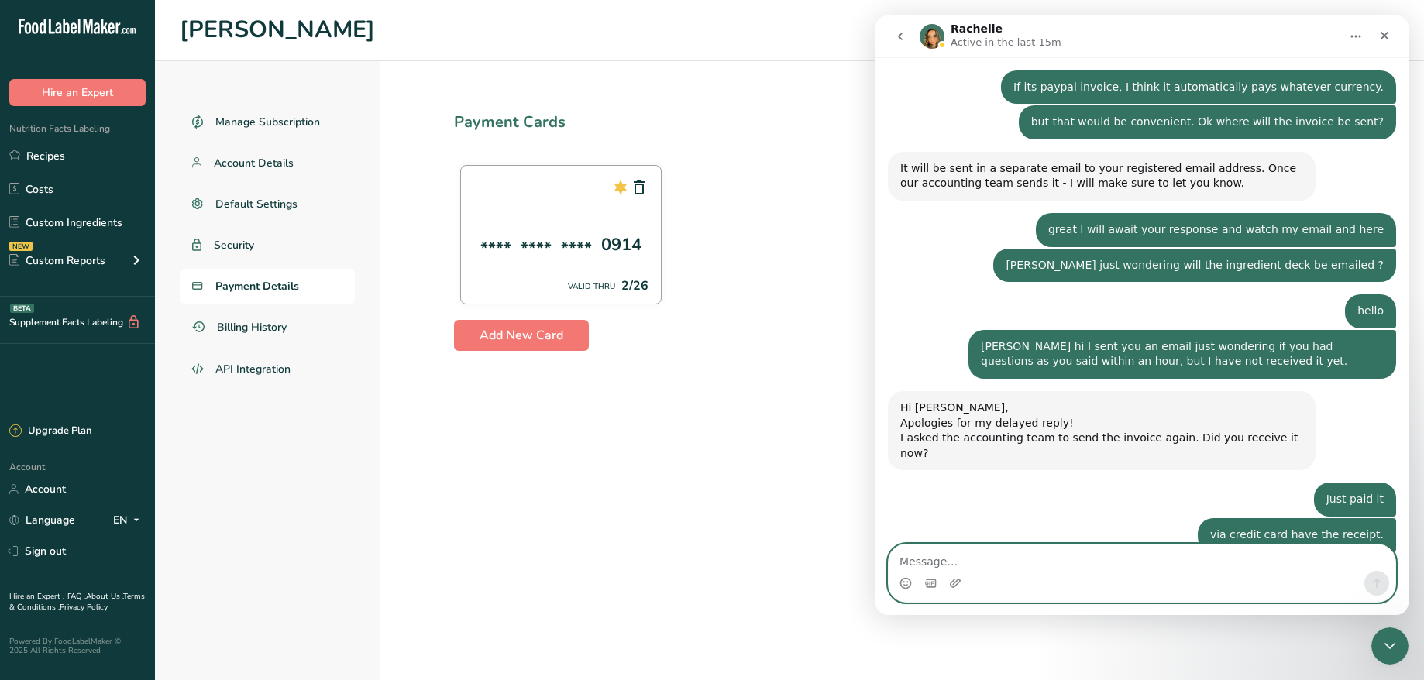
click at [1110, 569] on textarea "Message…" at bounding box center [1141, 558] width 507 height 26
type textarea "o"
type textarea "ok thank you.."
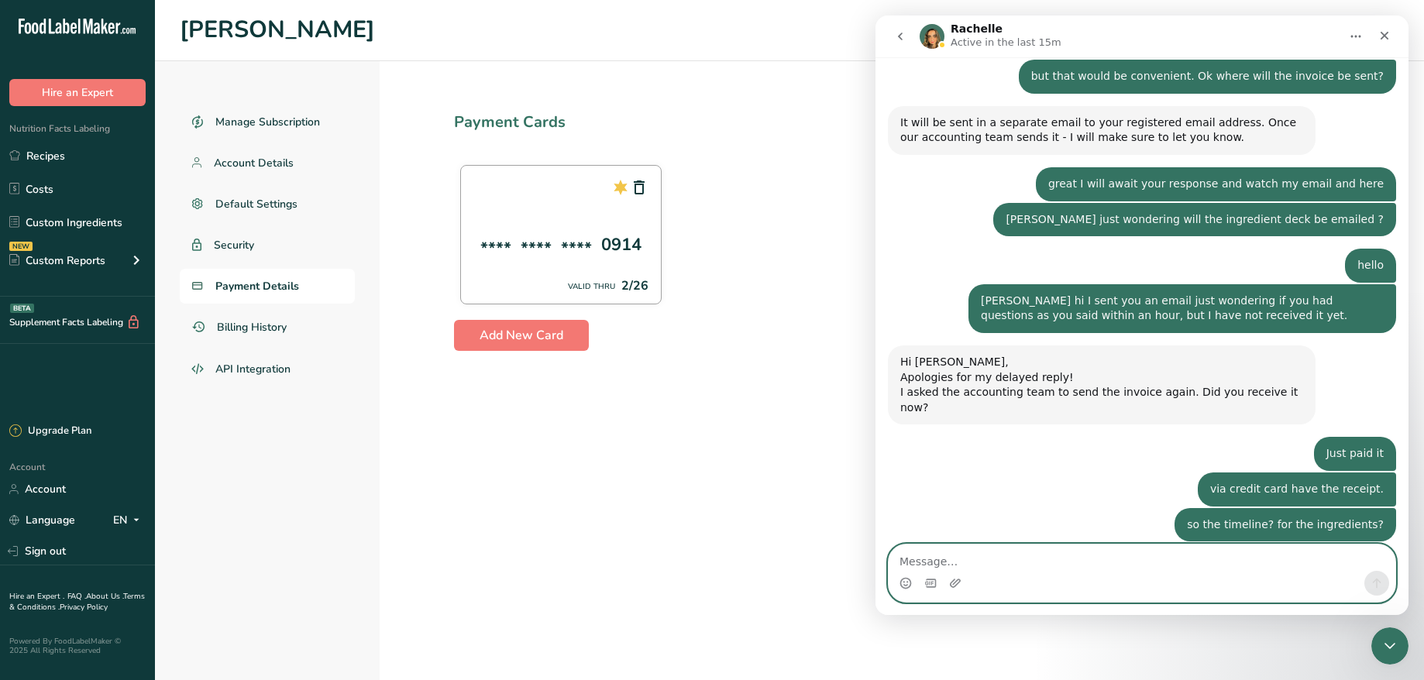
scroll to position [2678, 0]
type textarea "via email?"
